Goal: Task Accomplishment & Management: Use online tool/utility

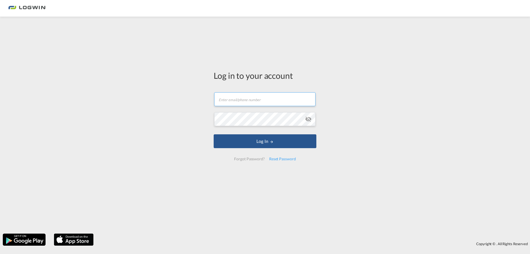
click at [234, 101] on input "text" at bounding box center [264, 99] width 101 height 14
type input "[PERSON_NAME][EMAIL_ADDRESS][PERSON_NAME][DOMAIN_NAME]"
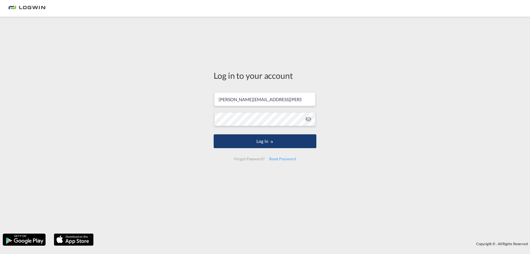
click at [270, 141] on md-icon "LOGIN" at bounding box center [272, 142] width 4 height 4
click at [214, 134] on button "Log In" at bounding box center [265, 141] width 103 height 14
